Goal: Task Accomplishment & Management: Manage account settings

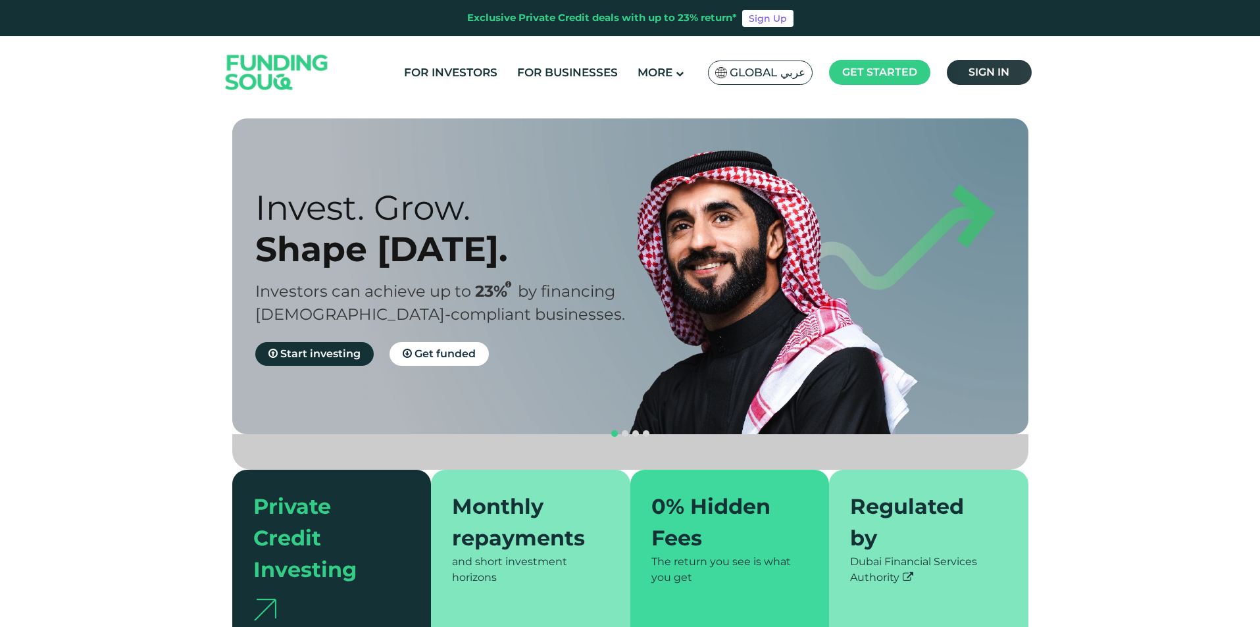
click at [968, 75] on span "Sign in" at bounding box center [988, 72] width 41 height 13
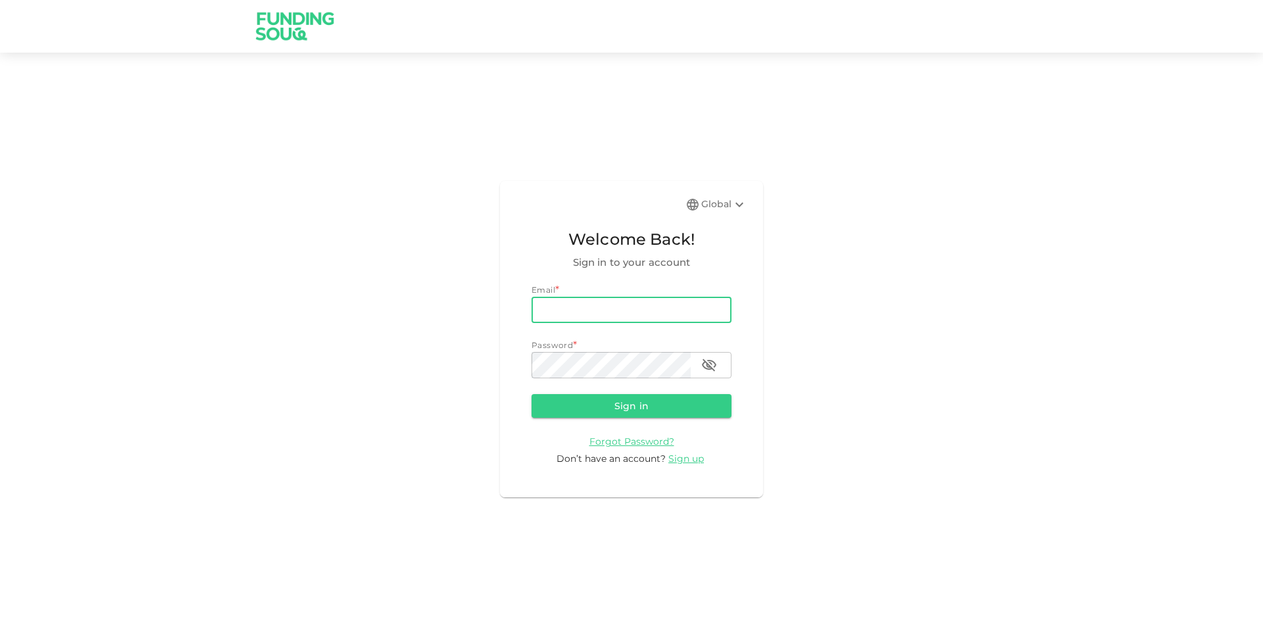
type input "mohamed.ayyash@gmail.com"
click at [532, 394] on button "Sign in" at bounding box center [632, 406] width 200 height 24
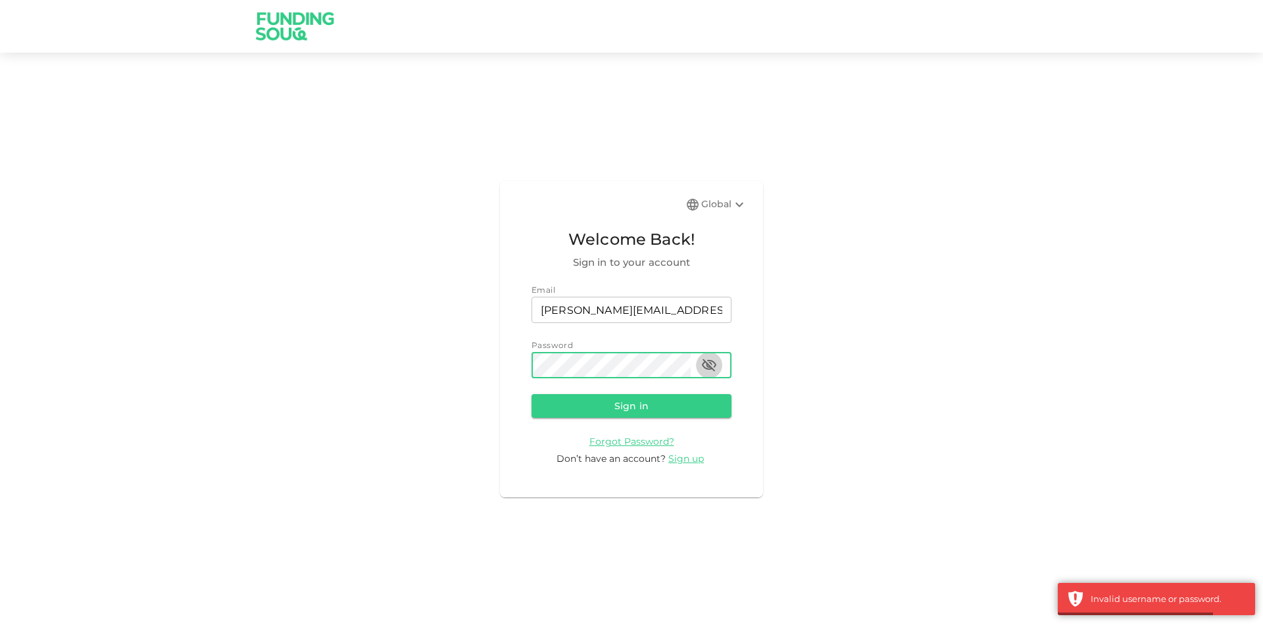
click at [706, 366] on icon "button" at bounding box center [709, 365] width 16 height 16
click at [532, 394] on button "Sign in" at bounding box center [632, 406] width 200 height 24
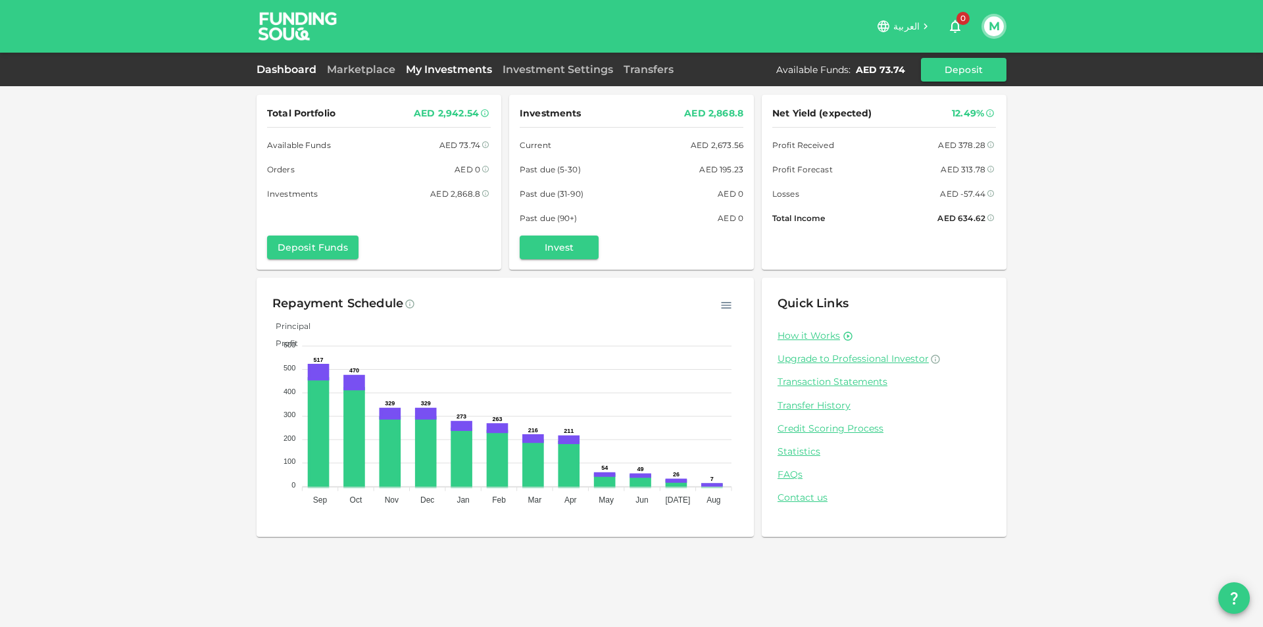
click at [424, 64] on link "My Investments" at bounding box center [449, 69] width 97 height 13
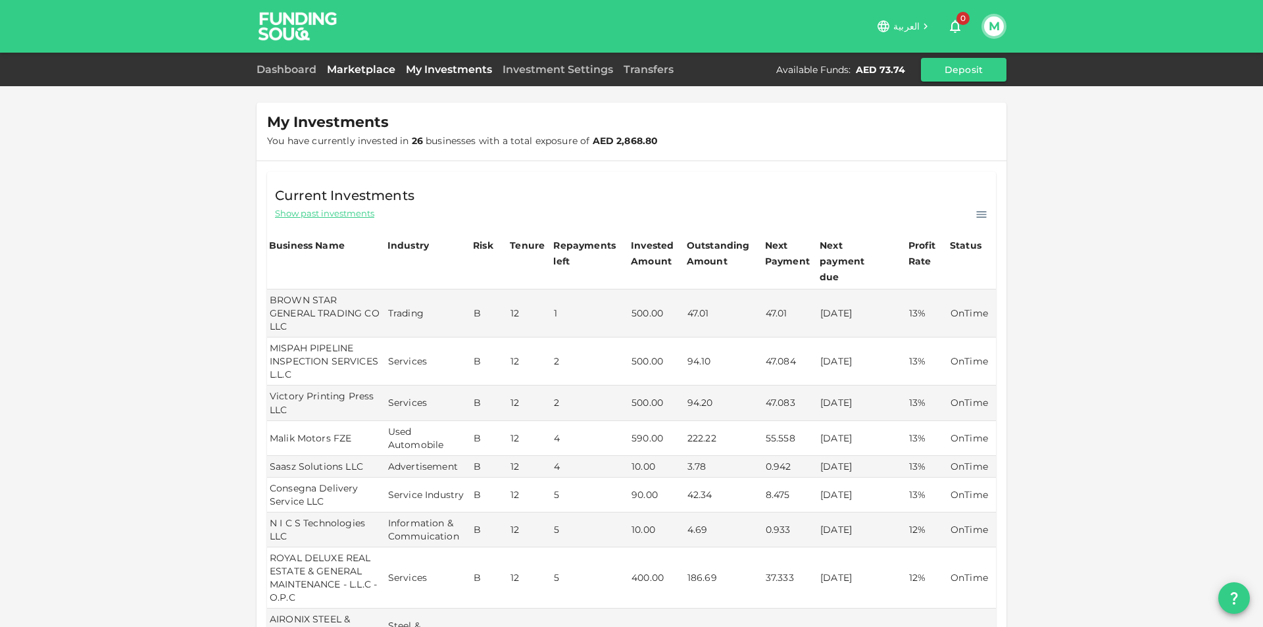
click at [370, 70] on link "Marketplace" at bounding box center [361, 69] width 79 height 13
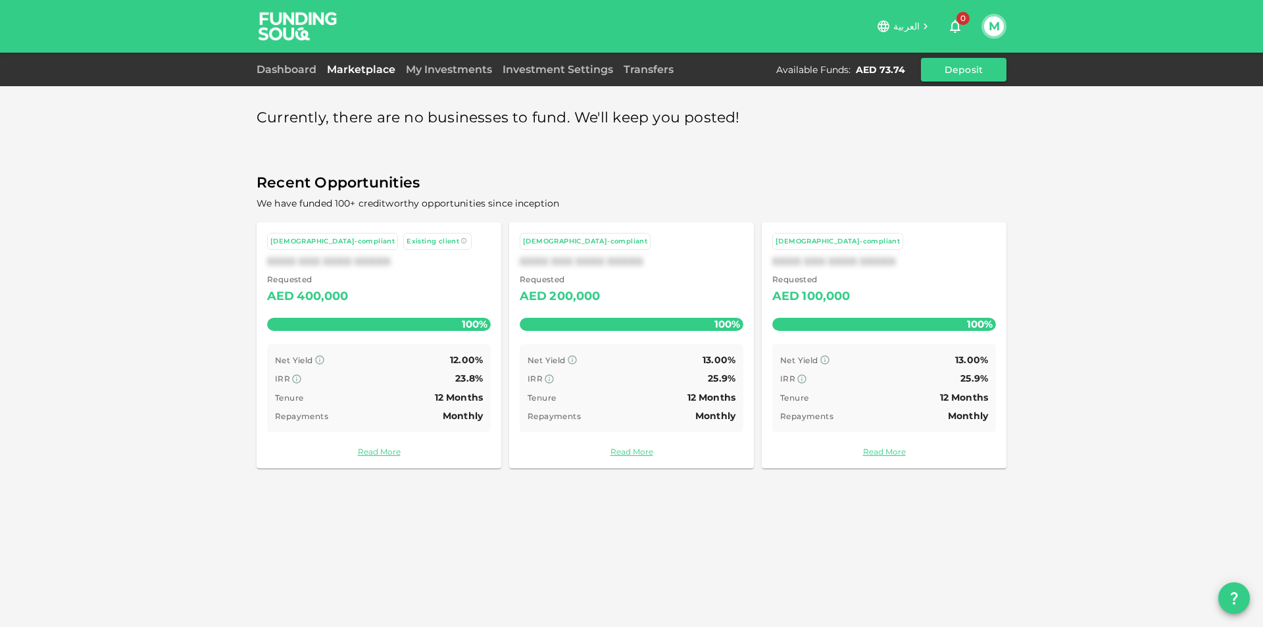
click at [992, 32] on button "M" at bounding box center [994, 26] width 20 height 20
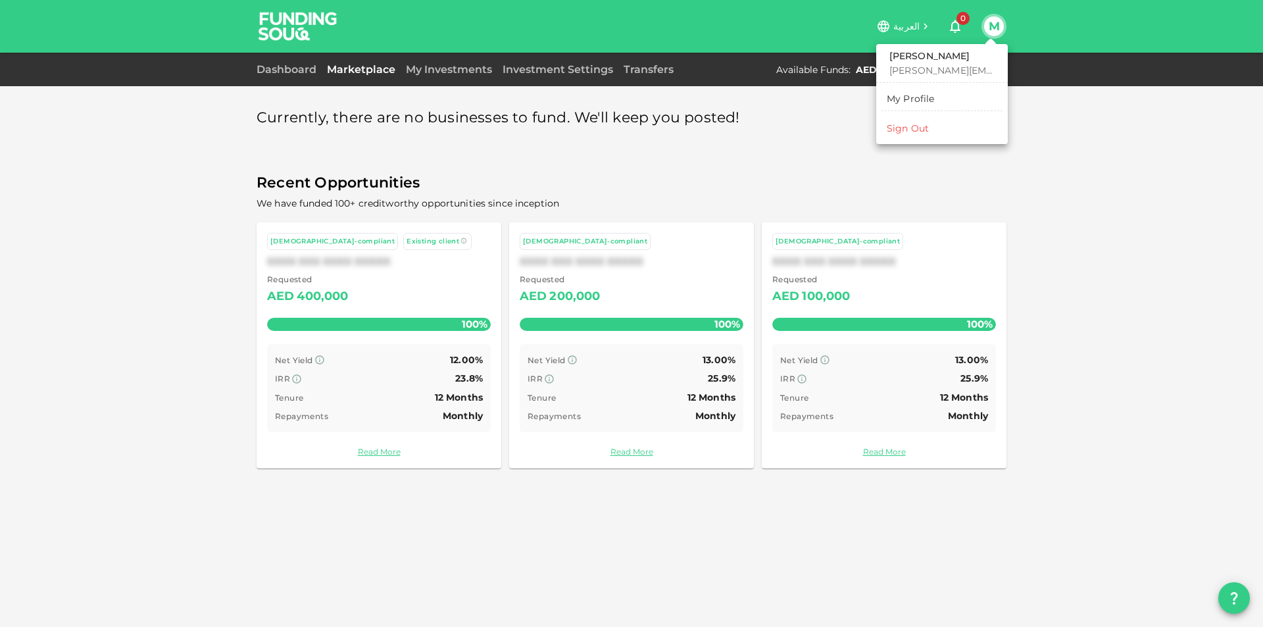
click at [961, 127] on li "Sign Out" at bounding box center [942, 128] width 121 height 21
